Goal: Task Accomplishment & Management: Manage account settings

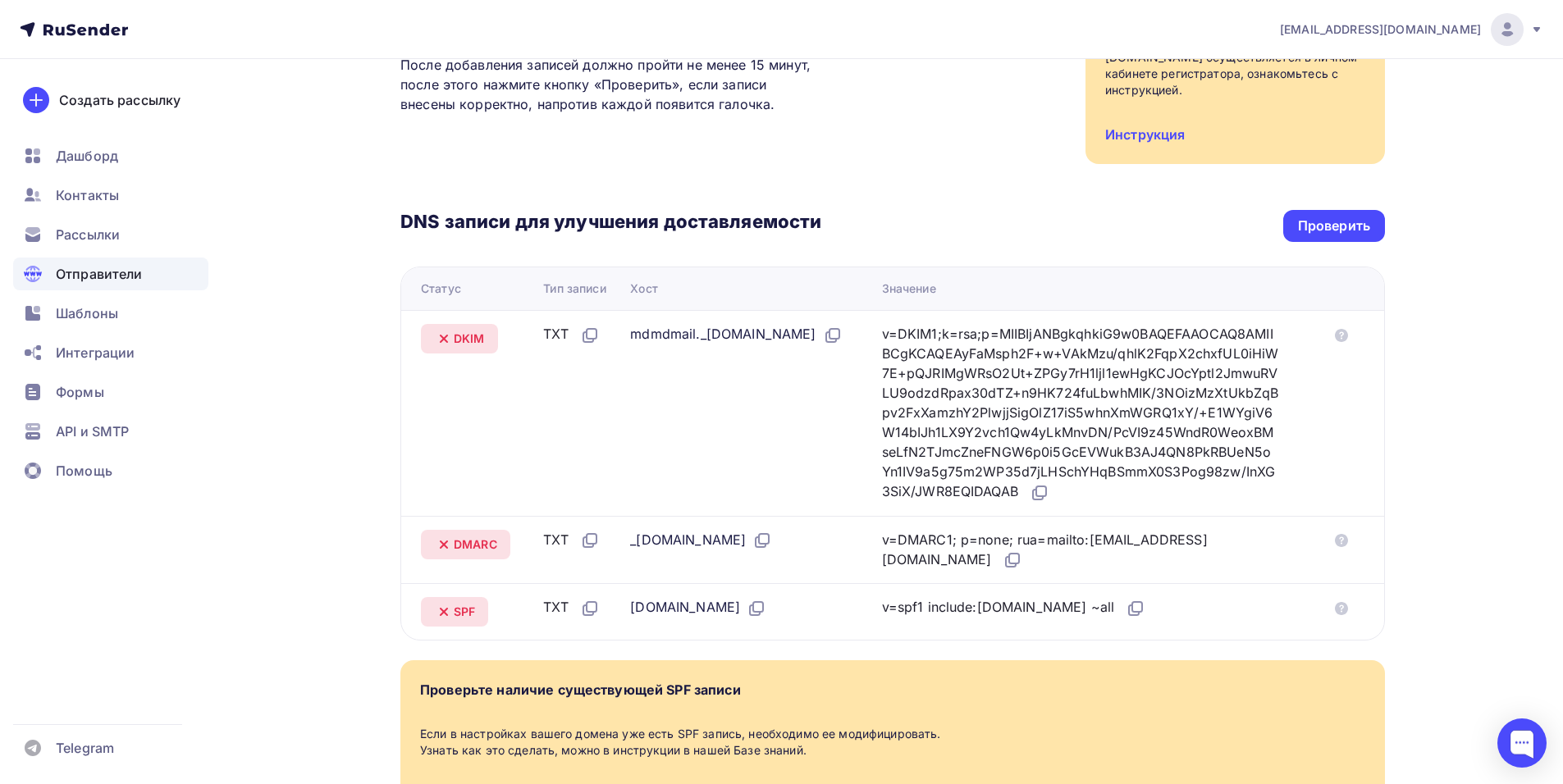
scroll to position [246, 0]
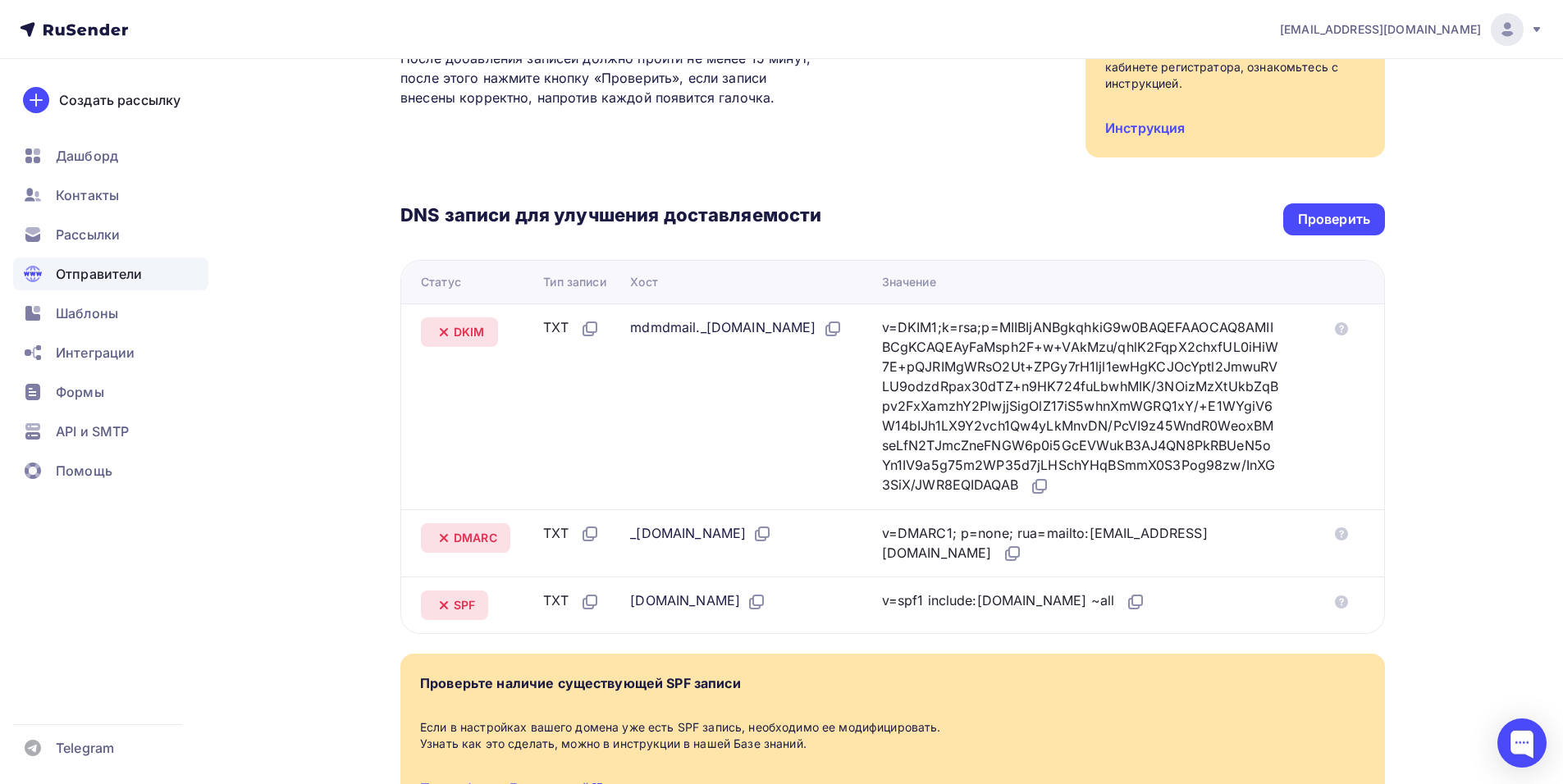
drag, startPoint x: 534, startPoint y: 278, endPoint x: 1205, endPoint y: 453, distance: 693.4
click at [1318, 488] on table "Статус Тип записи Хост Значение DKIM TXT mdmdmail._[DOMAIN_NAME] v=DKIM1;k=rsa;…" at bounding box center [892, 446] width 984 height 374
copy table "Тип записи Хост Значение DKIM TXT mdmdmail._[DOMAIN_NAME] v=DKIM1;k=rsa;p=MIIBI…"
click at [1000, 707] on div "Проверьте наличие существующей SPF записи" at bounding box center [892, 689] width 945 height 32
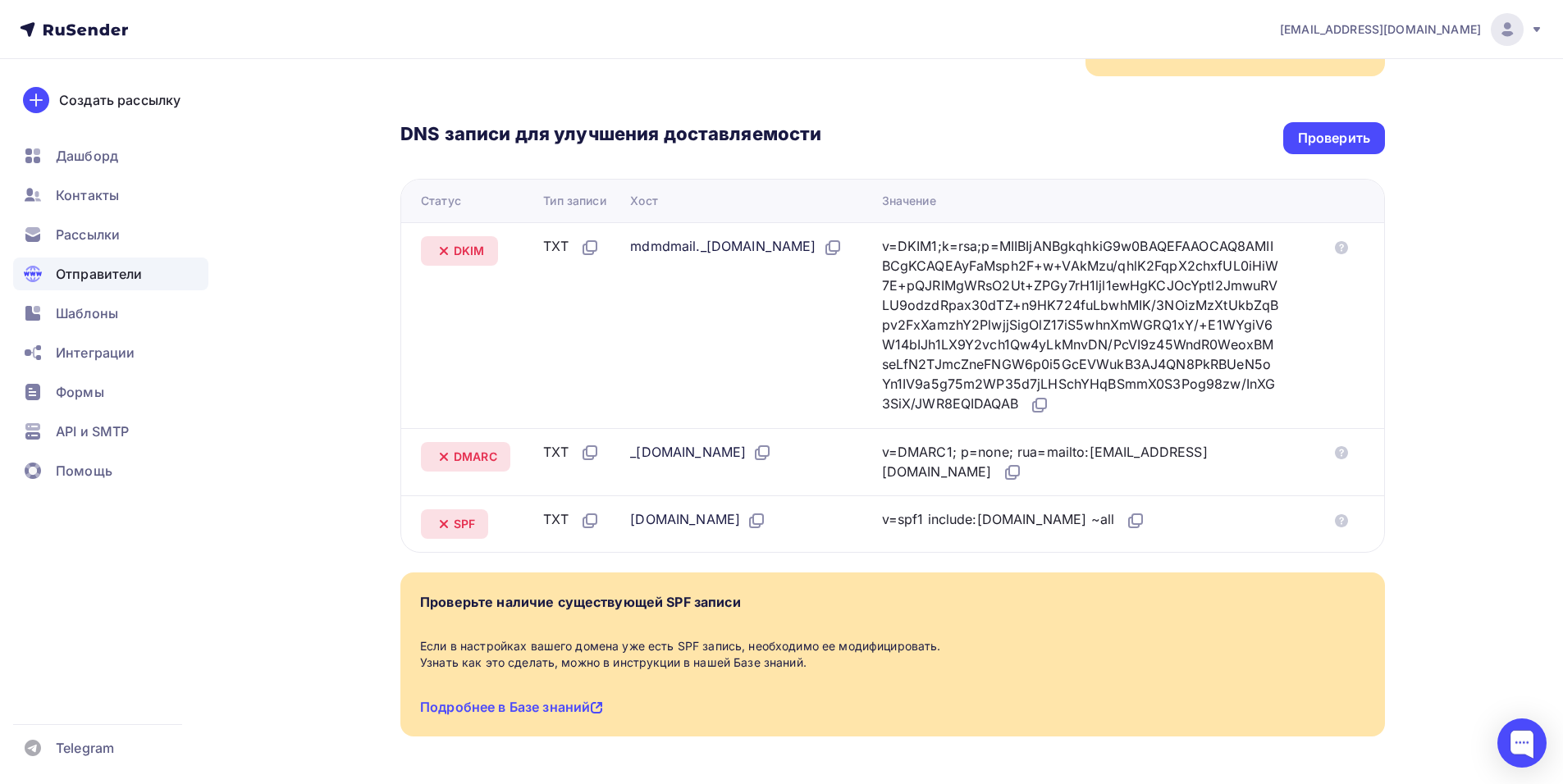
scroll to position [328, 0]
drag, startPoint x: 419, startPoint y: 455, endPoint x: 1291, endPoint y: 486, distance: 872.6
click at [1291, 486] on tr "DMARC TXT _[DOMAIN_NAME] v=DMARC1; p=none; rua=mailto:[EMAIL_ADDRESS][DOMAIN_NA…" at bounding box center [892, 461] width 983 height 68
copy tr "DMARC TXT _[DOMAIN_NAME] v=DMARC1; p=none; rua=mailto:[EMAIL_ADDRESS][DOMAIN_NA…"
click at [369, 742] on div "Назад [DOMAIN_NAME] Не подтвержден Подтверждение домена Подтверждение домена яв…" at bounding box center [782, 286] width 1345 height 1110
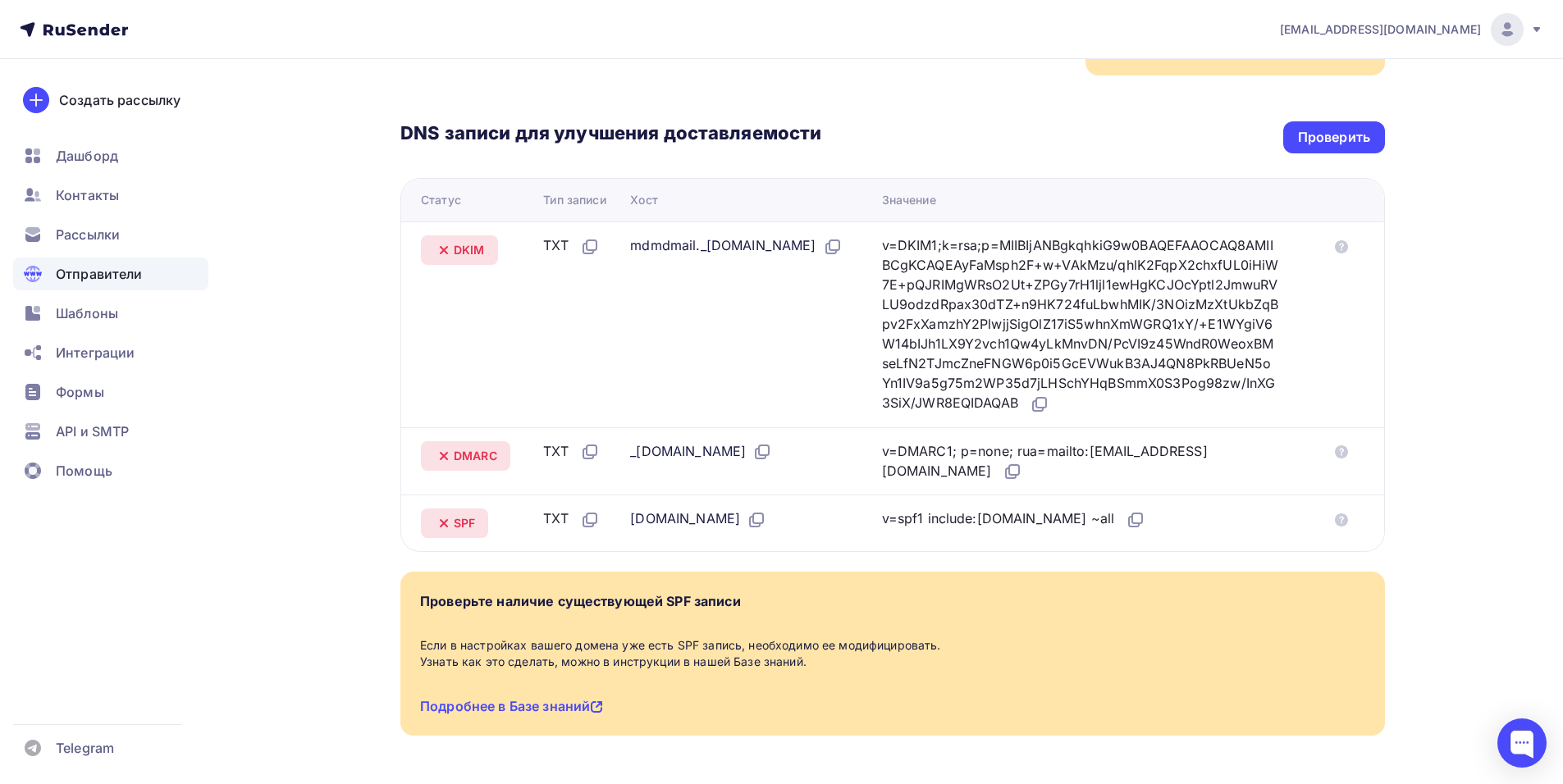
drag, startPoint x: 416, startPoint y: 515, endPoint x: 1316, endPoint y: 568, distance: 901.6
click at [1316, 552] on tr "SPF TXT [DOMAIN_NAME] v=spf1 include:[DOMAIN_NAME] ~all" at bounding box center [892, 523] width 983 height 57
click at [1164, 530] on div "v=spf1 include:[DOMAIN_NAME] ~all" at bounding box center [1086, 519] width 410 height 22
drag, startPoint x: 1240, startPoint y: 535, endPoint x: 404, endPoint y: 548, distance: 836.1
click at [404, 548] on tr "SPF TXT [DOMAIN_NAME] v=spf1 include:[DOMAIN_NAME] ~all" at bounding box center [892, 523] width 983 height 57
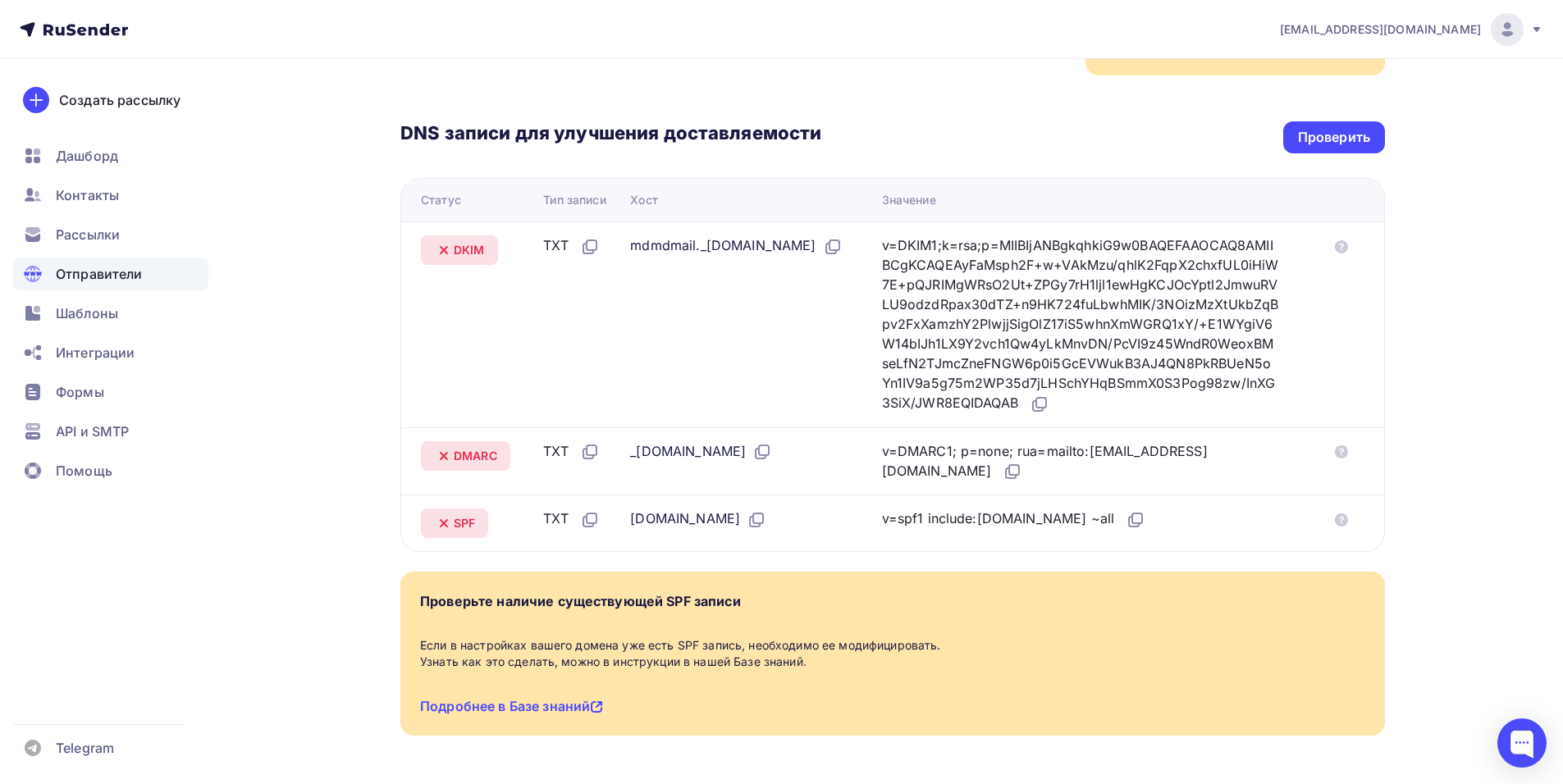
copy tr "SPF TXT [DOMAIN_NAME] v=spf1 include:[DOMAIN_NAME] ~all"
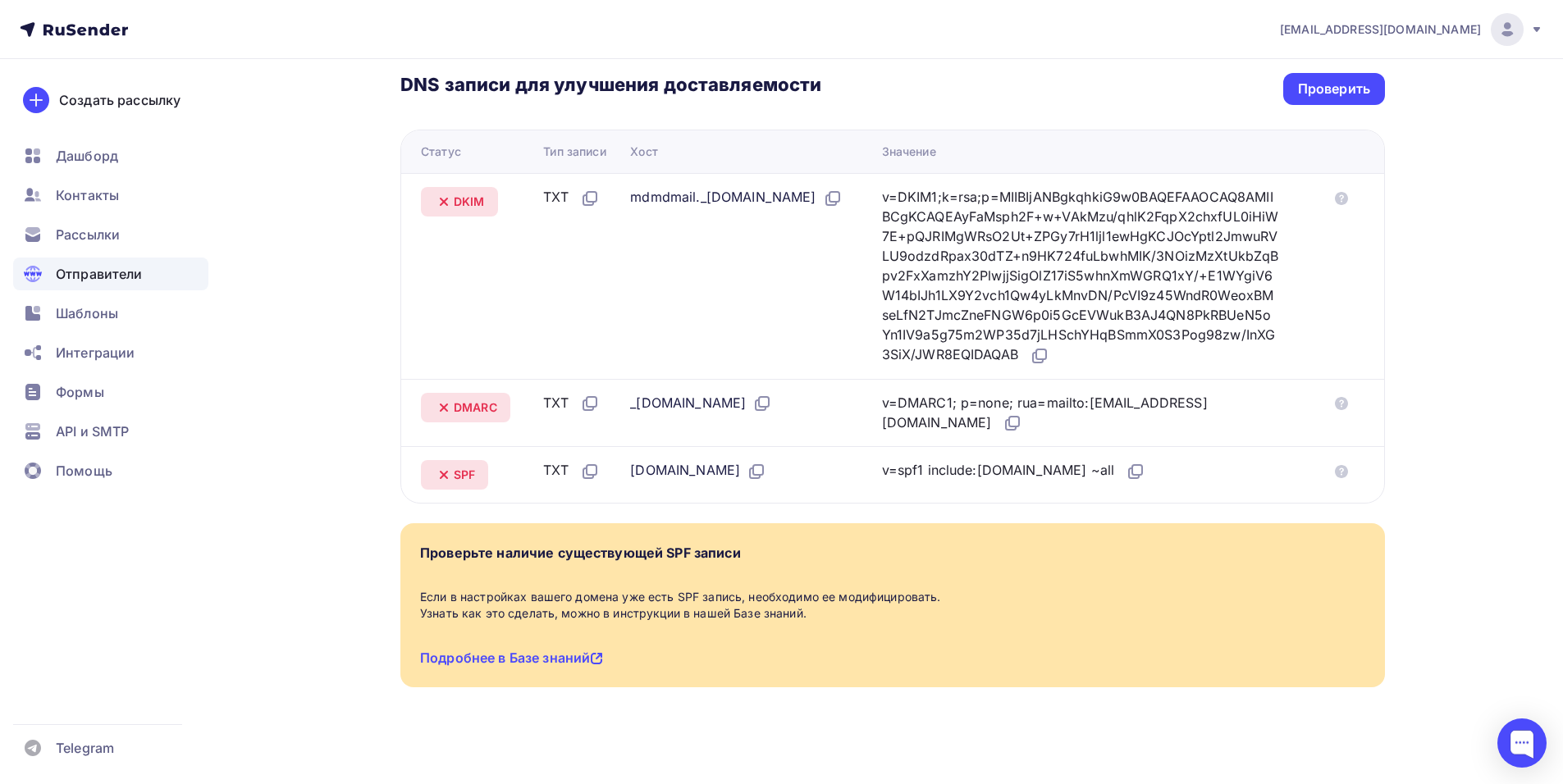
scroll to position [406, 0]
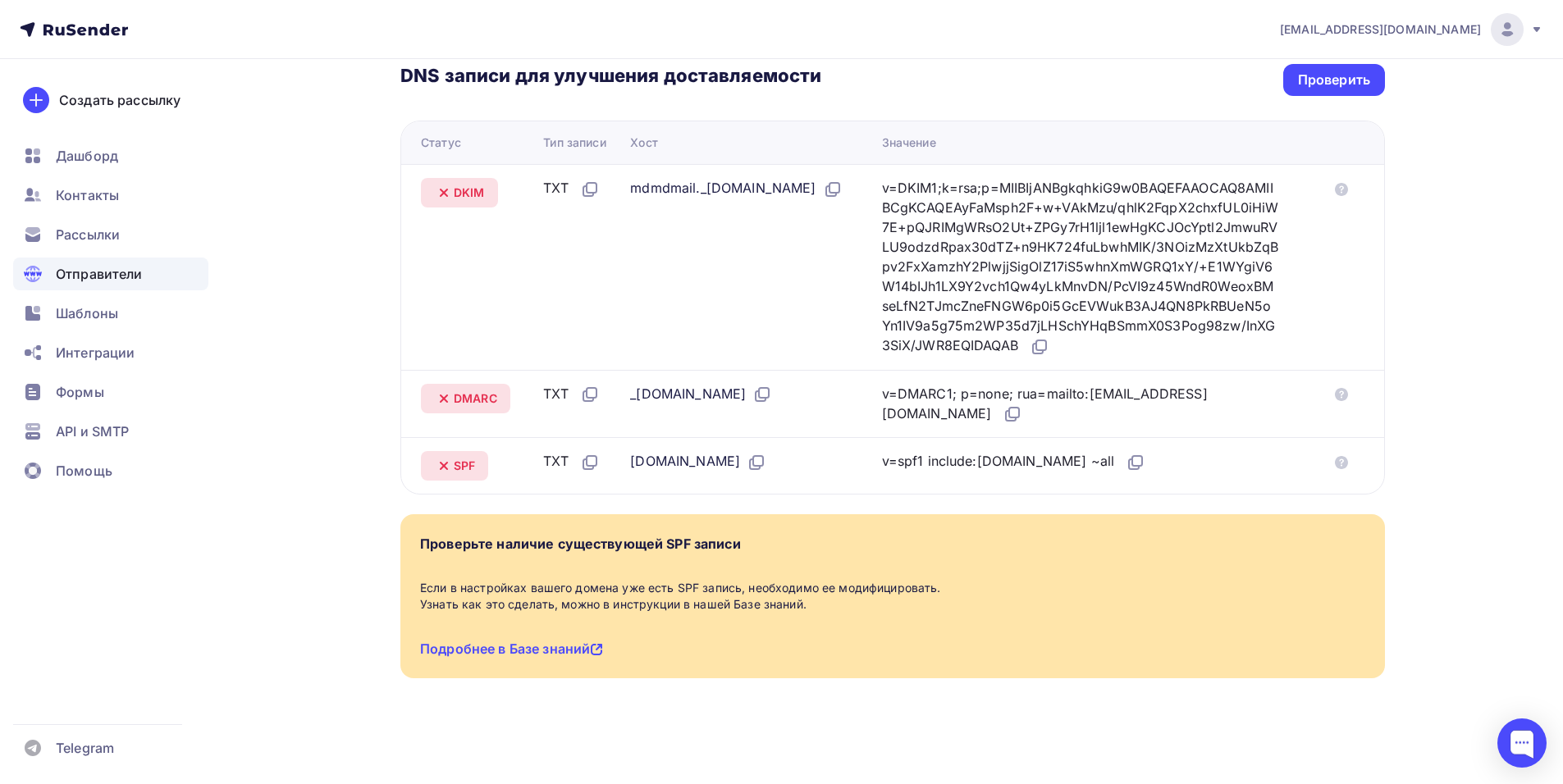
click at [107, 614] on div "Создать рассылку [GEOGRAPHIC_DATA] Контакты Рассылки Отправители Шаблоны Интегр…" at bounding box center [111, 422] width 222 height 725
drag, startPoint x: 412, startPoint y: 151, endPoint x: 1319, endPoint y: 333, distance: 925.1
click at [1319, 333] on tr "DKIM TXT mdmdmail._[DOMAIN_NAME] v=DKIM1;k=rsa;p=MIIBIjANBgkqhkiG9w0BAQEFAAOCAQ…" at bounding box center [892, 267] width 983 height 205
copy tr "DKIM TXT mdmdmail._[DOMAIN_NAME] v=DKIM1;k=rsa;p=MIIBIjANBgkqhkiG9w0BAQEFAAOCAQ…"
drag, startPoint x: 419, startPoint y: 376, endPoint x: 1310, endPoint y: 408, distance: 891.6
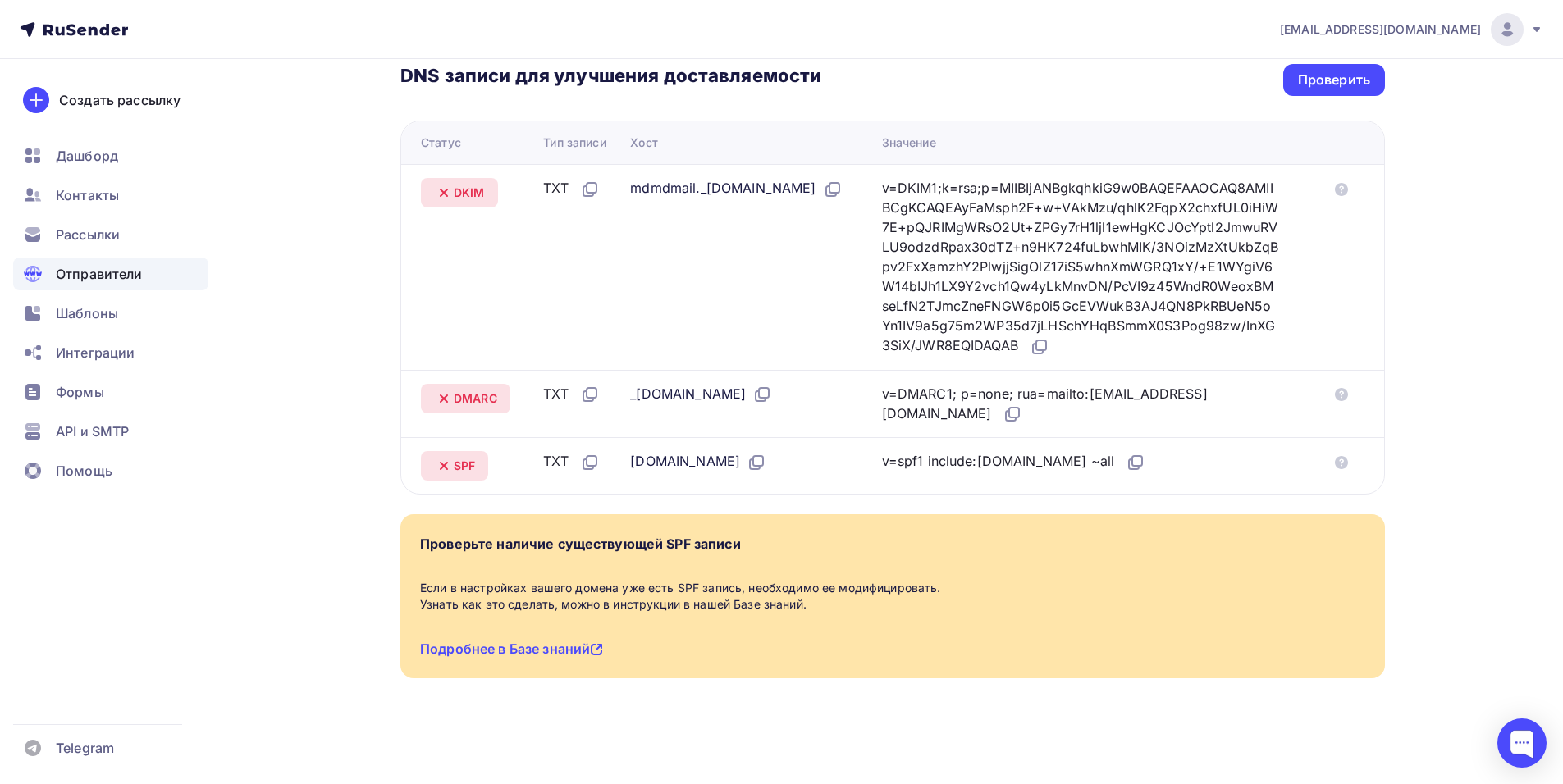
click at [1310, 408] on tr "DMARC TXT _[DOMAIN_NAME] v=DMARC1; p=none; rua=mailto:[EMAIL_ADDRESS][DOMAIN_NA…" at bounding box center [892, 404] width 983 height 68
copy tr "DMARC TXT _[DOMAIN_NAME] v=DMARC1; p=none; rua=mailto:[EMAIL_ADDRESS][DOMAIN_NA…"
click at [1524, 398] on div "[EMAIL_ADDRESS][DOMAIN_NAME] Аккаунт Тарифы Выйти Создать рассылку [GEOGRAPHIC_…" at bounding box center [782, 199] width 1563 height 1170
drag, startPoint x: 426, startPoint y: 440, endPoint x: 1246, endPoint y: 446, distance: 820.0
click at [1246, 446] on tr "SPF TXT [DOMAIN_NAME] v=spf1 include:[DOMAIN_NAME] ~all" at bounding box center [892, 465] width 983 height 57
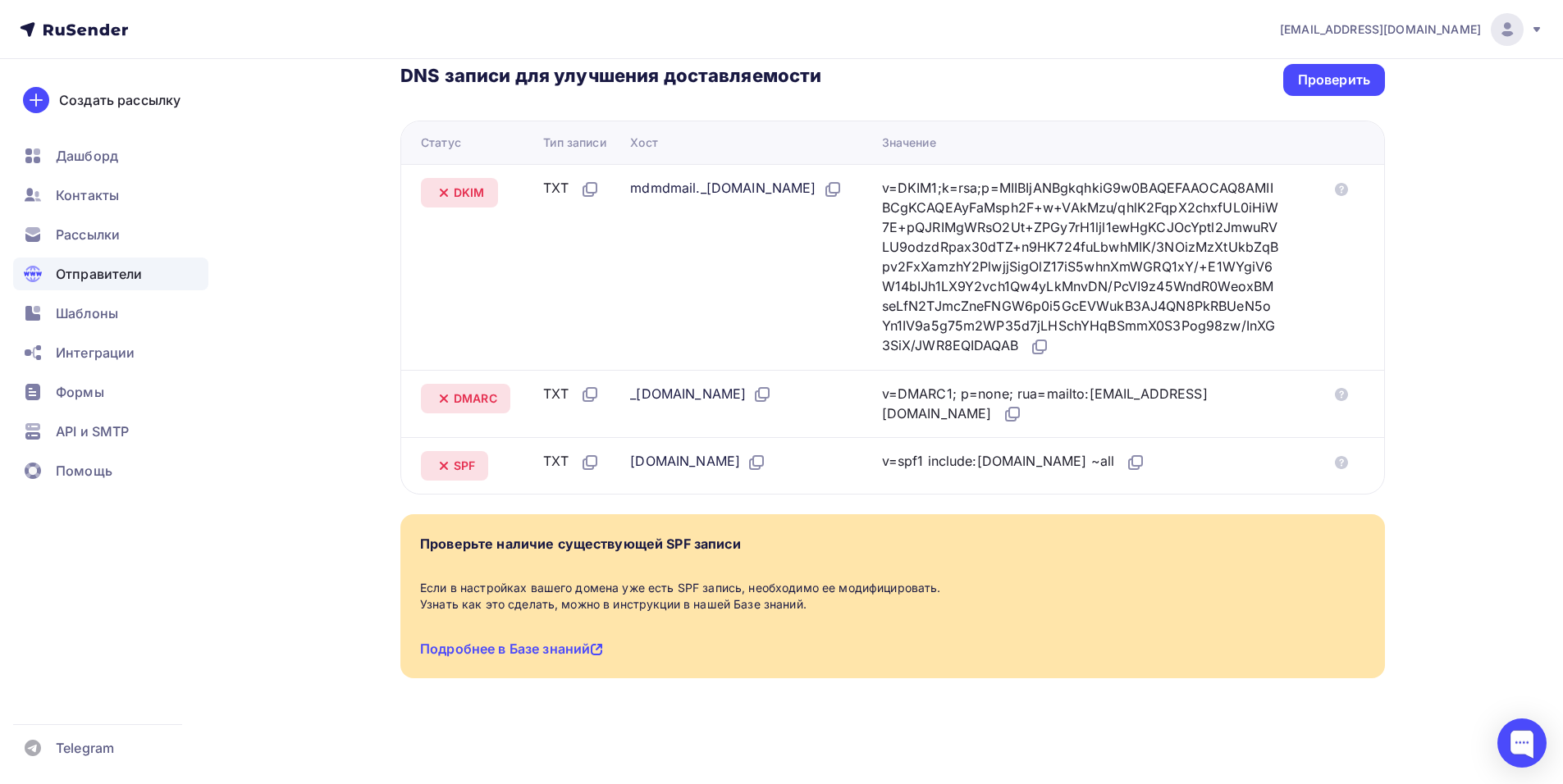
copy tr "SPF TXT [DOMAIN_NAME] v=spf1 include:[DOMAIN_NAME] ~all"
click at [1529, 169] on div "[EMAIL_ADDRESS][DOMAIN_NAME] Аккаунт Тарифы Выйти Создать рассылку [GEOGRAPHIC_…" at bounding box center [782, 199] width 1563 height 1170
